Goal: Information Seeking & Learning: Learn about a topic

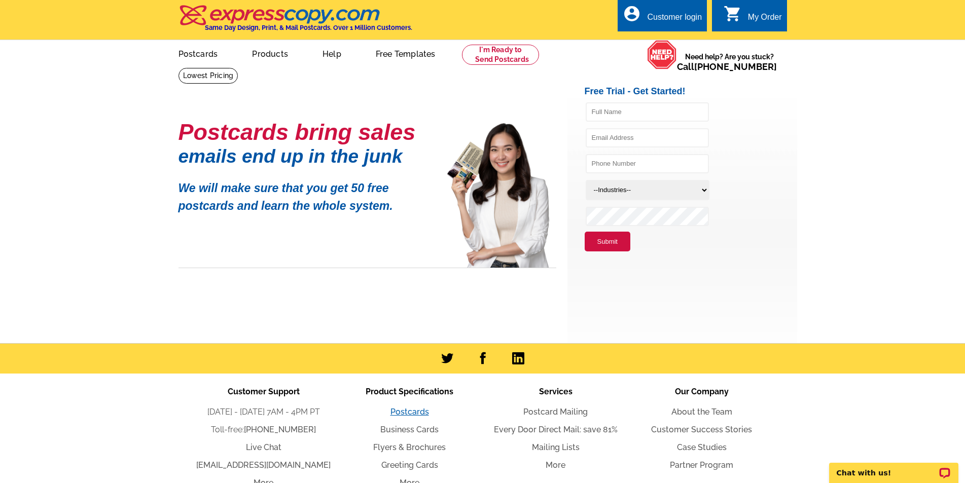
click at [405, 416] on link "Postcards" at bounding box center [410, 412] width 39 height 10
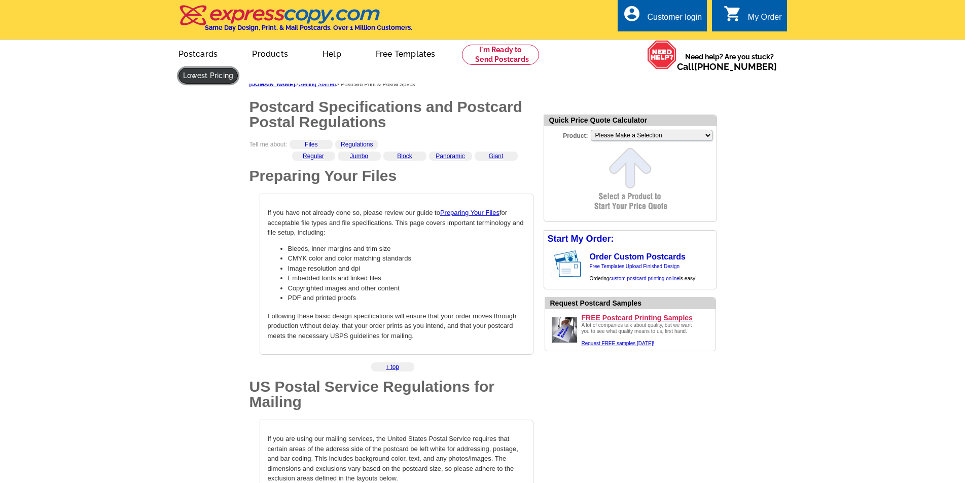
click at [238, 68] on link at bounding box center [209, 76] width 60 height 16
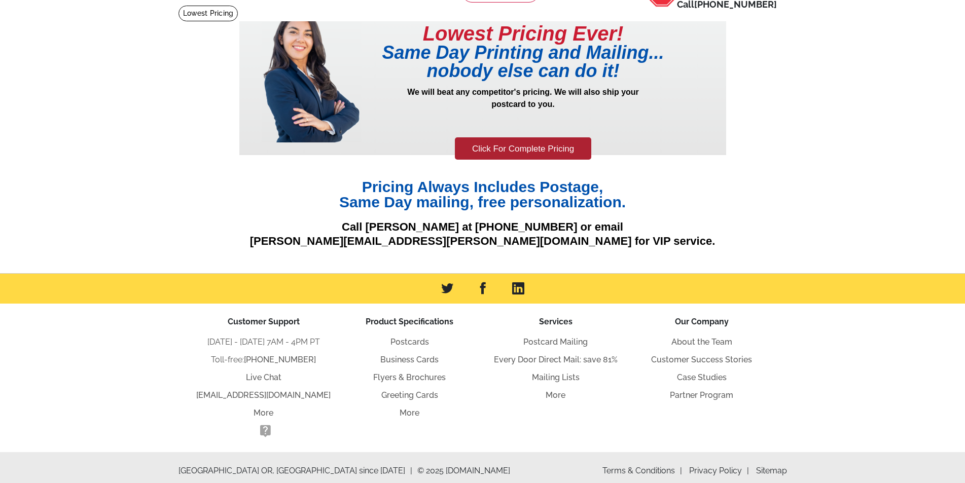
scroll to position [70, 0]
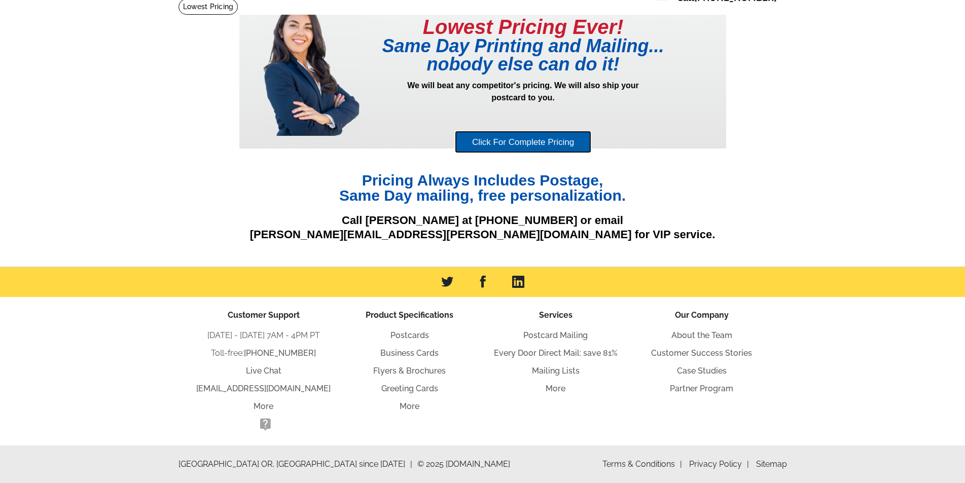
click at [549, 145] on link "Click For Complete Pricing" at bounding box center [523, 142] width 136 height 23
